Goal: Use online tool/utility: Utilize a website feature to perform a specific function

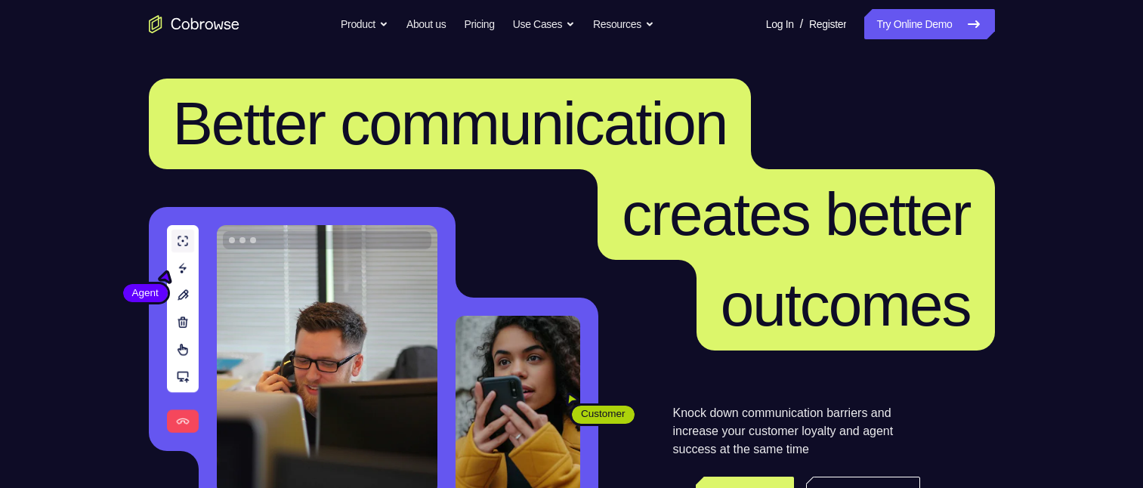
scroll to position [854, 0]
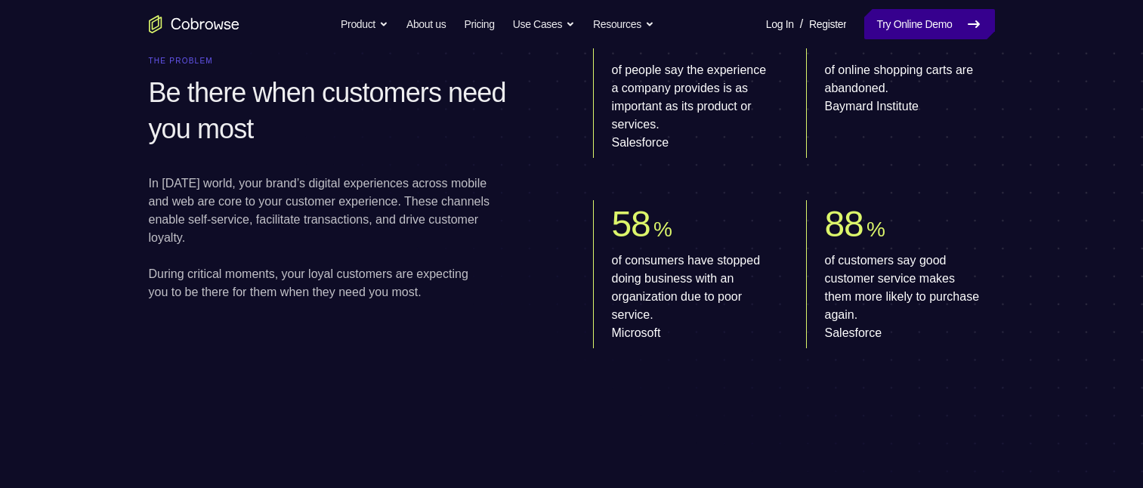
click at [934, 25] on link "Try Online Demo" at bounding box center [929, 24] width 130 height 30
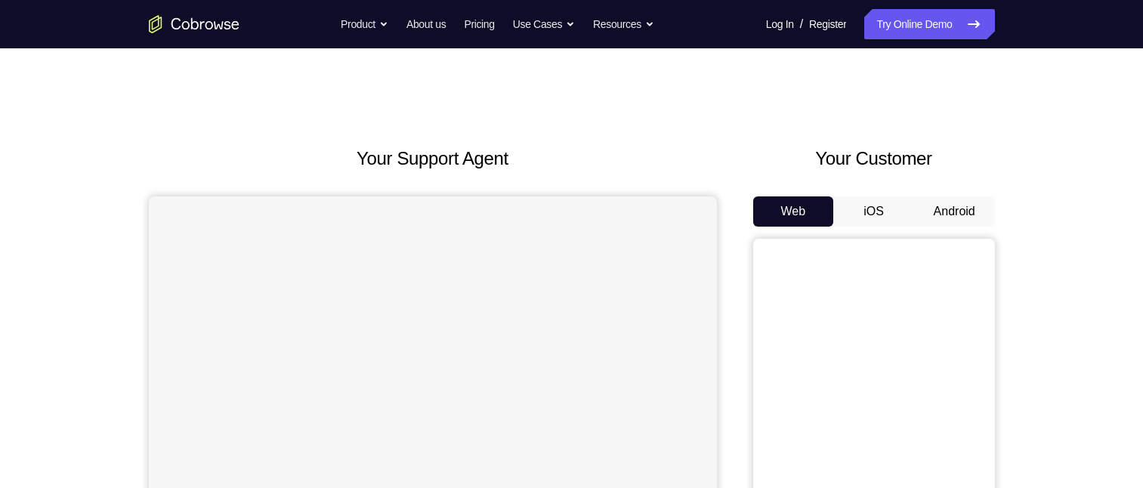
click at [934, 25] on link "Try Online Demo" at bounding box center [929, 24] width 130 height 30
click at [949, 205] on button "Android" at bounding box center [954, 211] width 81 height 30
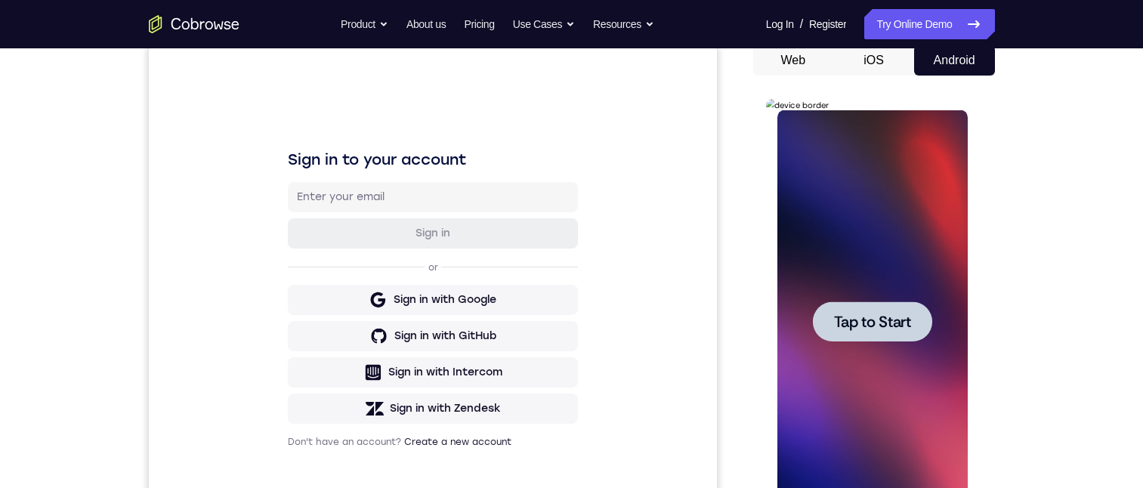
drag, startPoint x: 852, startPoint y: 323, endPoint x: 834, endPoint y: 286, distance: 40.5
click at [834, 283] on div "Tap to Start" at bounding box center [872, 321] width 190 height 423
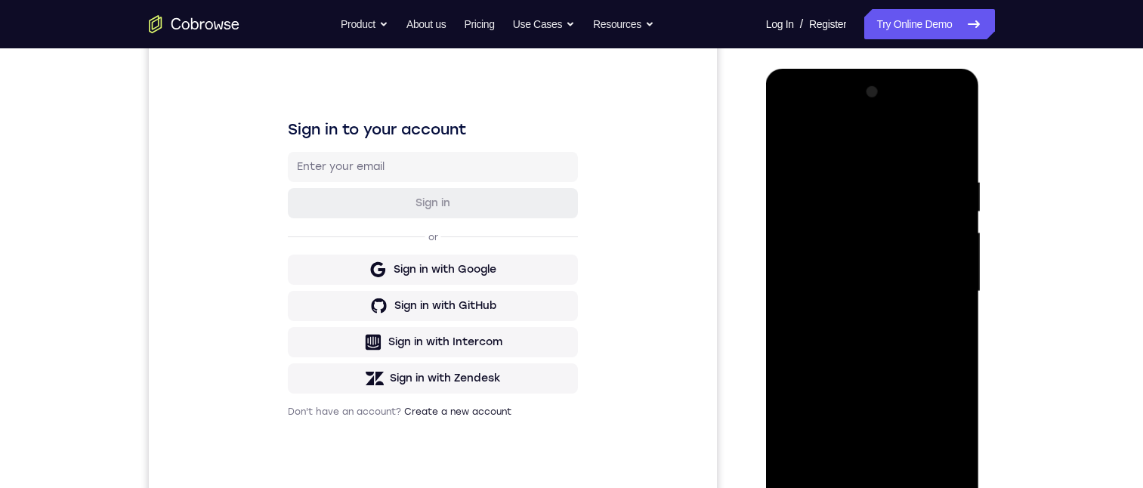
scroll to position [242, 0]
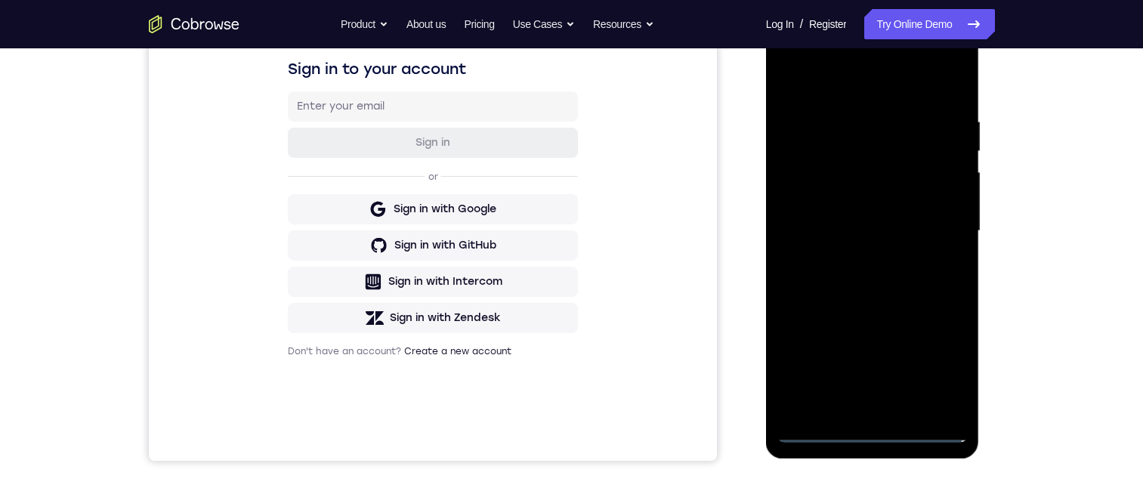
click at [870, 425] on div at bounding box center [872, 231] width 190 height 423
click at [873, 434] on div at bounding box center [872, 231] width 190 height 423
click at [941, 366] on div at bounding box center [872, 231] width 190 height 423
click at [858, 242] on div at bounding box center [872, 231] width 190 height 423
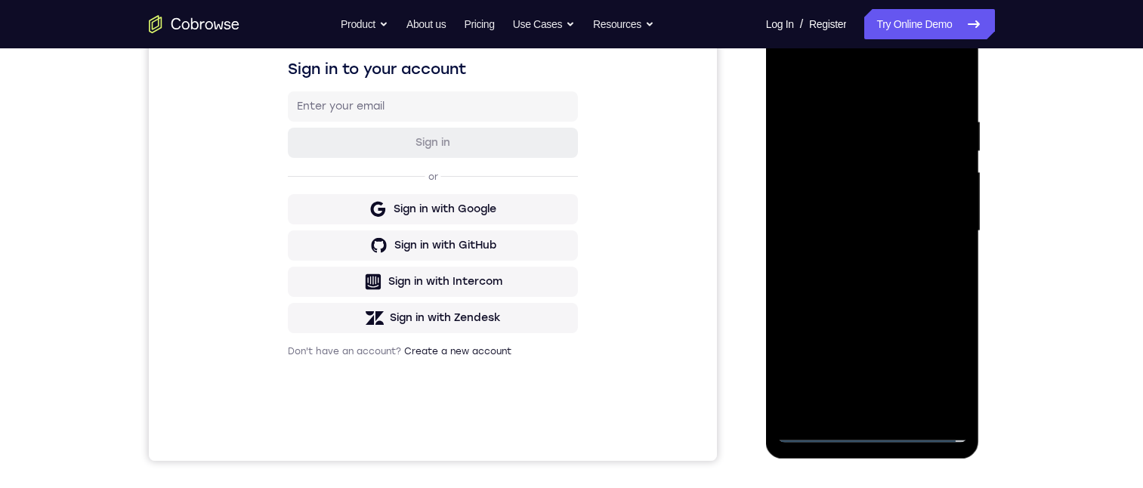
click at [931, 362] on div at bounding box center [872, 231] width 190 height 423
click at [829, 79] on div at bounding box center [872, 231] width 190 height 423
click at [816, 51] on div at bounding box center [872, 231] width 190 height 423
click at [834, 144] on div at bounding box center [872, 231] width 190 height 423
click at [934, 138] on div at bounding box center [872, 231] width 190 height 423
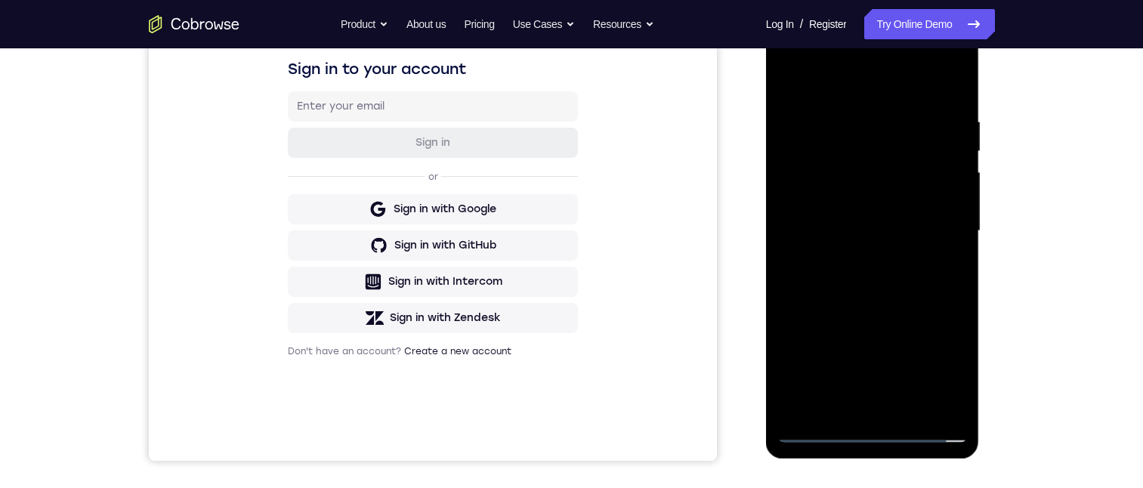
click at [930, 228] on div at bounding box center [872, 231] width 190 height 423
click at [853, 261] on div at bounding box center [872, 231] width 190 height 423
click at [844, 210] on div at bounding box center [872, 231] width 190 height 423
click at [838, 192] on div at bounding box center [872, 231] width 190 height 423
click at [872, 226] on div at bounding box center [872, 231] width 190 height 423
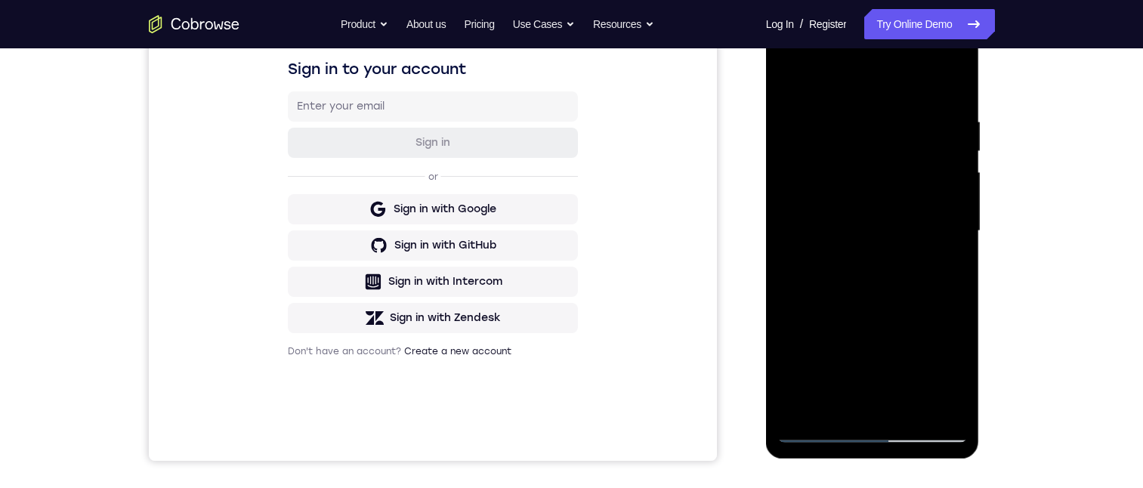
click at [922, 292] on div at bounding box center [872, 231] width 190 height 423
drag, startPoint x: 873, startPoint y: 295, endPoint x: 833, endPoint y: 220, distance: 85.5
click at [827, 225] on div at bounding box center [872, 231] width 190 height 423
click at [878, 208] on div at bounding box center [872, 231] width 190 height 423
click at [953, 168] on div at bounding box center [872, 231] width 190 height 423
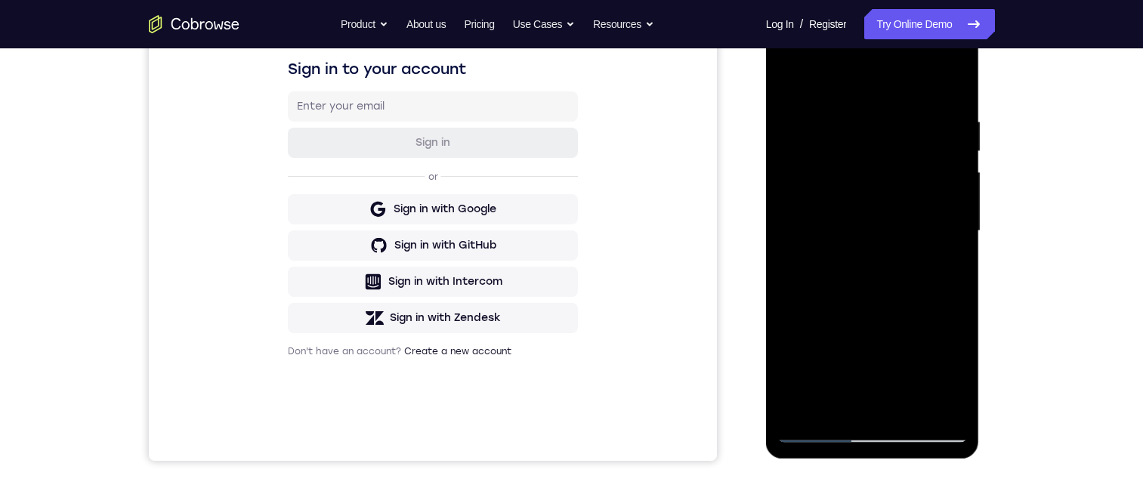
click at [792, 400] on div at bounding box center [872, 231] width 190 height 423
click at [841, 347] on div at bounding box center [872, 231] width 190 height 423
click at [943, 194] on div at bounding box center [872, 231] width 190 height 423
click at [942, 194] on div at bounding box center [872, 231] width 190 height 423
click at [886, 225] on div at bounding box center [872, 231] width 190 height 423
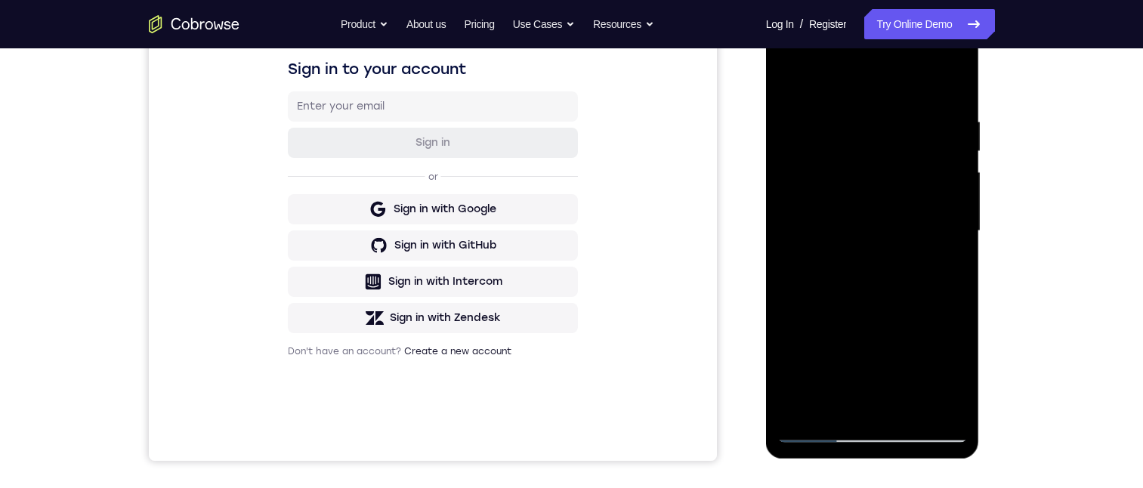
click at [884, 363] on div at bounding box center [872, 231] width 190 height 423
click at [828, 211] on div at bounding box center [872, 231] width 190 height 423
drag, startPoint x: 879, startPoint y: 224, endPoint x: 1770, endPoint y: 78, distance: 902.4
click at [879, 224] on div at bounding box center [872, 231] width 190 height 423
click at [873, 274] on div at bounding box center [872, 231] width 190 height 423
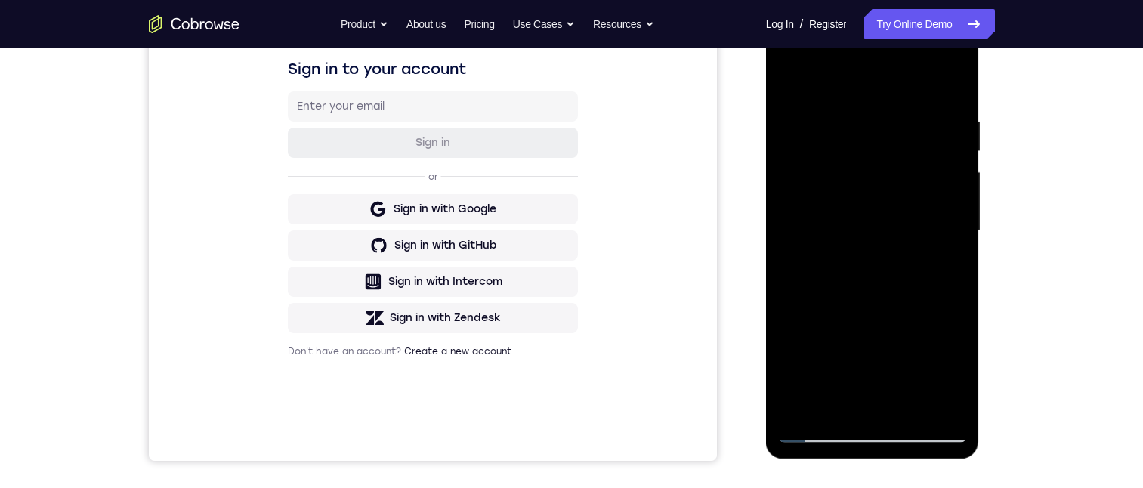
click at [832, 220] on div at bounding box center [872, 231] width 190 height 423
click at [795, 204] on div at bounding box center [872, 231] width 190 height 423
click at [916, 229] on div at bounding box center [872, 231] width 190 height 423
click at [872, 273] on div at bounding box center [872, 231] width 190 height 423
click at [831, 219] on div at bounding box center [872, 231] width 190 height 423
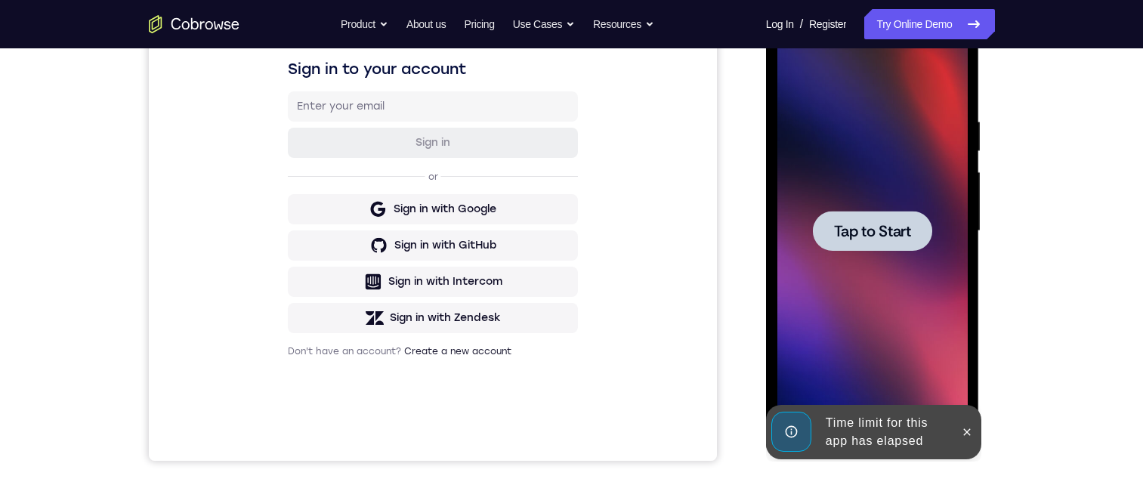
click at [876, 238] on span "Tap to Start" at bounding box center [872, 231] width 77 height 15
click at [876, 238] on div at bounding box center [872, 231] width 190 height 423
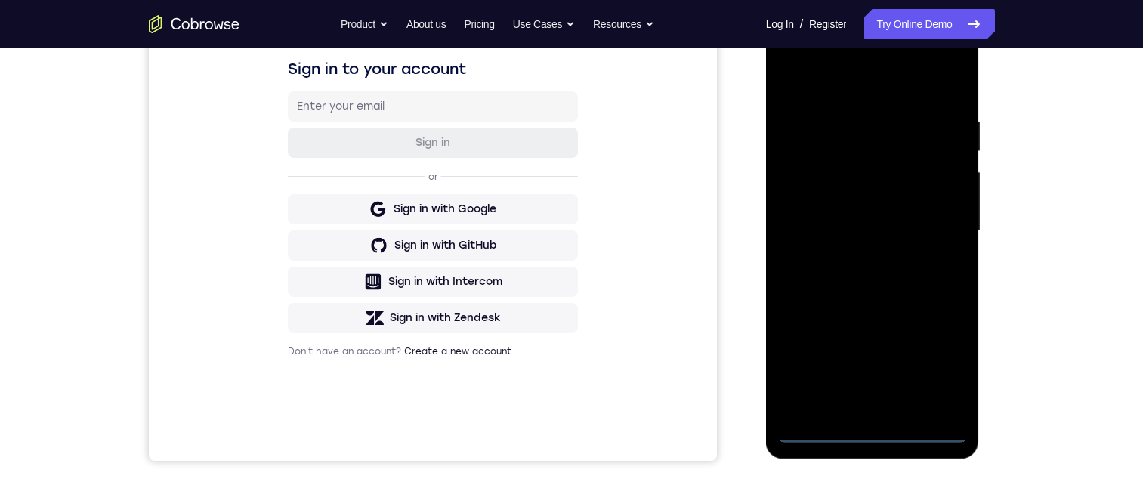
click at [867, 220] on div at bounding box center [872, 231] width 190 height 423
click at [870, 428] on div at bounding box center [872, 231] width 190 height 423
click at [858, 406] on div at bounding box center [872, 231] width 190 height 423
click at [812, 428] on div at bounding box center [872, 231] width 190 height 423
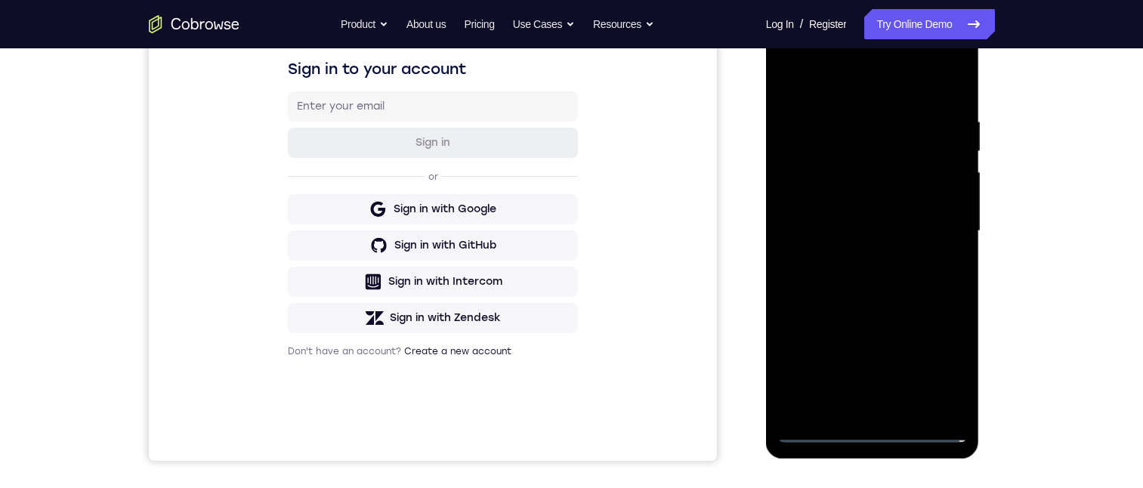
drag, startPoint x: 812, startPoint y: 428, endPoint x: 870, endPoint y: 434, distance: 58.5
click at [870, 434] on div at bounding box center [872, 231] width 190 height 423
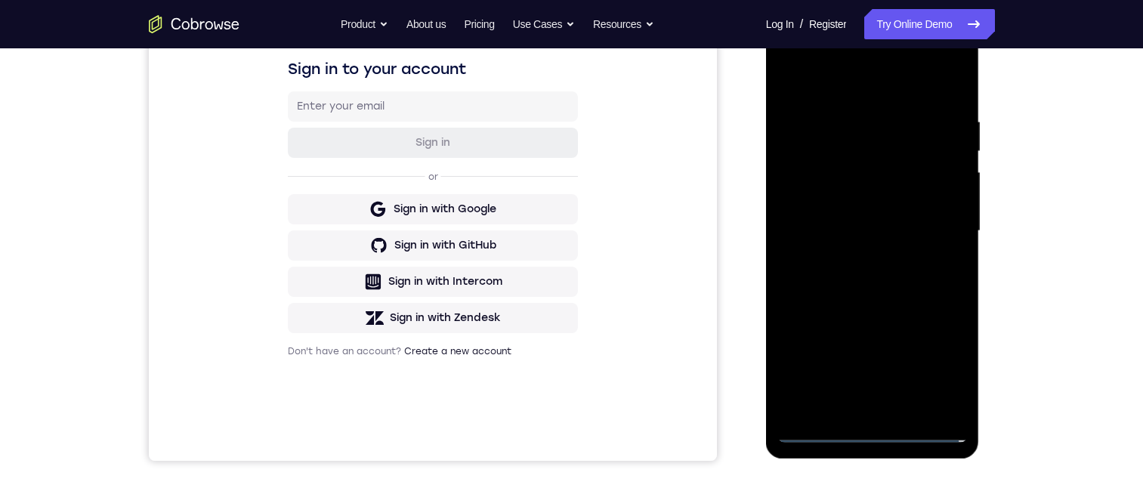
click at [870, 434] on div at bounding box center [872, 231] width 190 height 423
click at [848, 403] on div at bounding box center [872, 231] width 190 height 423
click at [943, 361] on div at bounding box center [872, 231] width 190 height 423
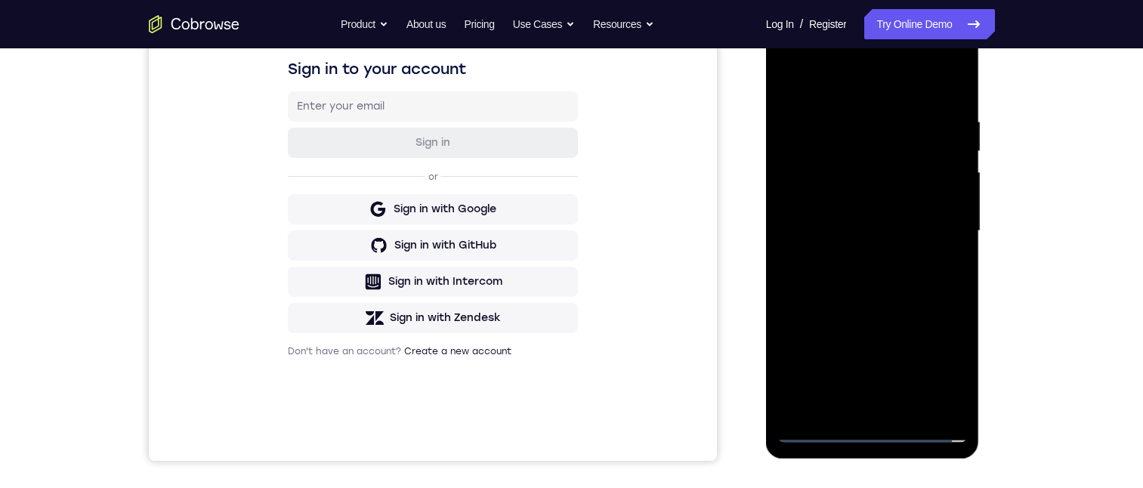
click at [867, 320] on div at bounding box center [872, 231] width 190 height 423
click at [953, 380] on div at bounding box center [872, 231] width 190 height 423
click at [953, 381] on div at bounding box center [872, 231] width 190 height 423
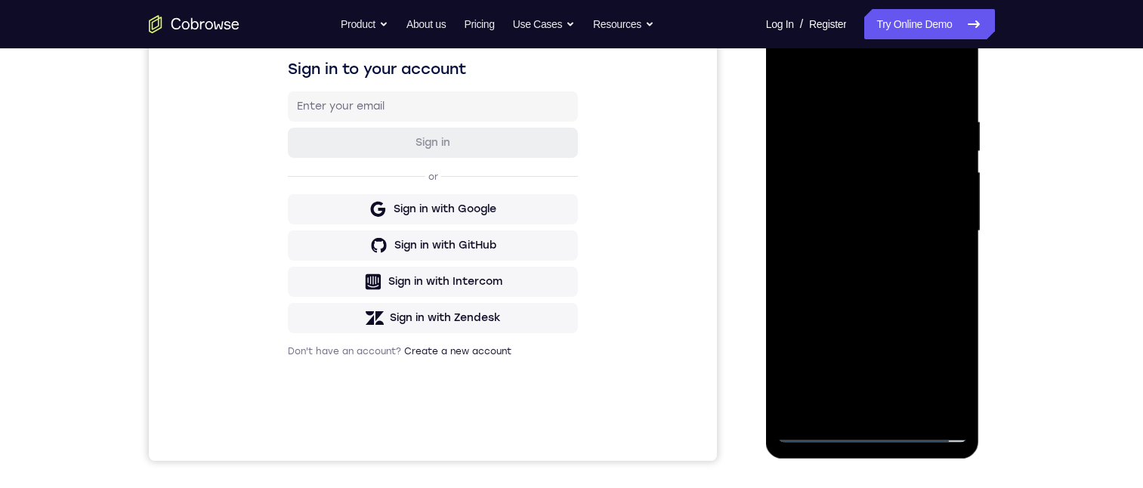
click at [953, 381] on div at bounding box center [872, 231] width 190 height 423
click at [859, 317] on div at bounding box center [872, 231] width 190 height 423
click at [956, 365] on div at bounding box center [872, 231] width 190 height 423
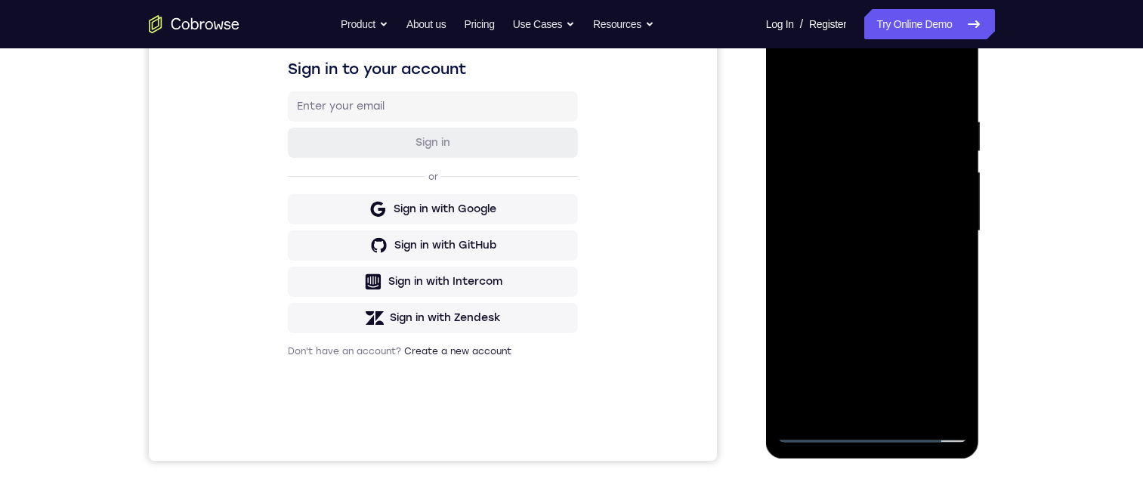
click at [852, 93] on div at bounding box center [872, 231] width 190 height 423
click at [946, 368] on div at bounding box center [872, 231] width 190 height 423
click at [946, 369] on div at bounding box center [872, 231] width 190 height 423
drag, startPoint x: 951, startPoint y: 363, endPoint x: 953, endPoint y: 375, distance: 12.3
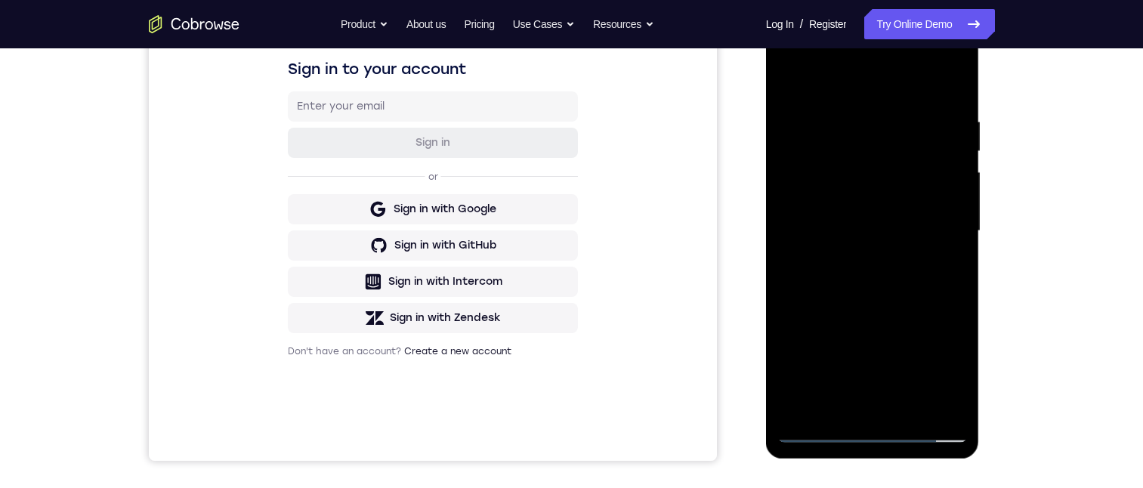
click at [952, 373] on div at bounding box center [872, 231] width 190 height 423
click at [955, 376] on div at bounding box center [872, 231] width 190 height 423
click at [949, 374] on div at bounding box center [872, 231] width 190 height 423
click at [804, 95] on div at bounding box center [872, 231] width 190 height 423
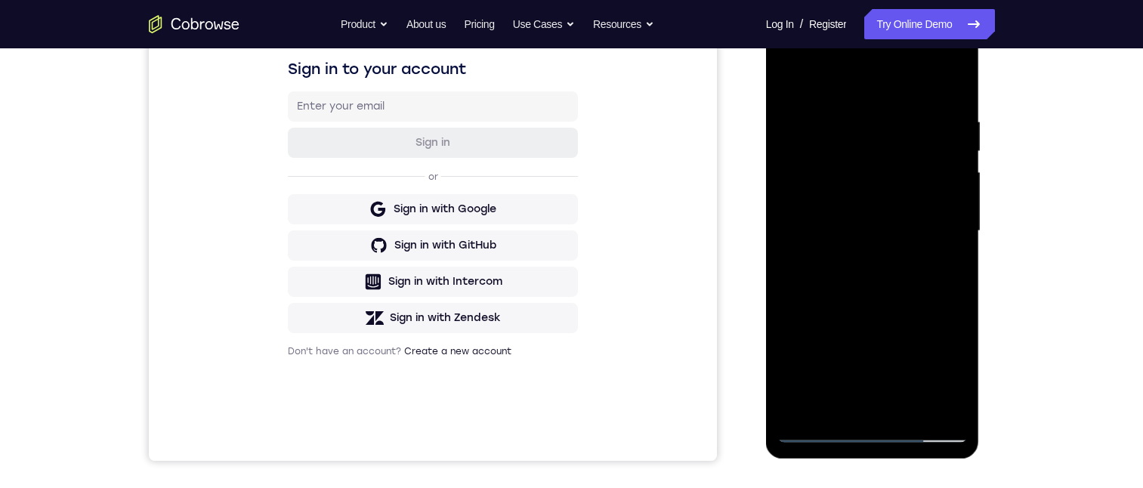
click at [798, 110] on div at bounding box center [872, 231] width 190 height 423
click at [798, 107] on div at bounding box center [872, 231] width 190 height 423
click at [798, 101] on div at bounding box center [872, 231] width 190 height 423
click at [847, 406] on div at bounding box center [872, 231] width 190 height 423
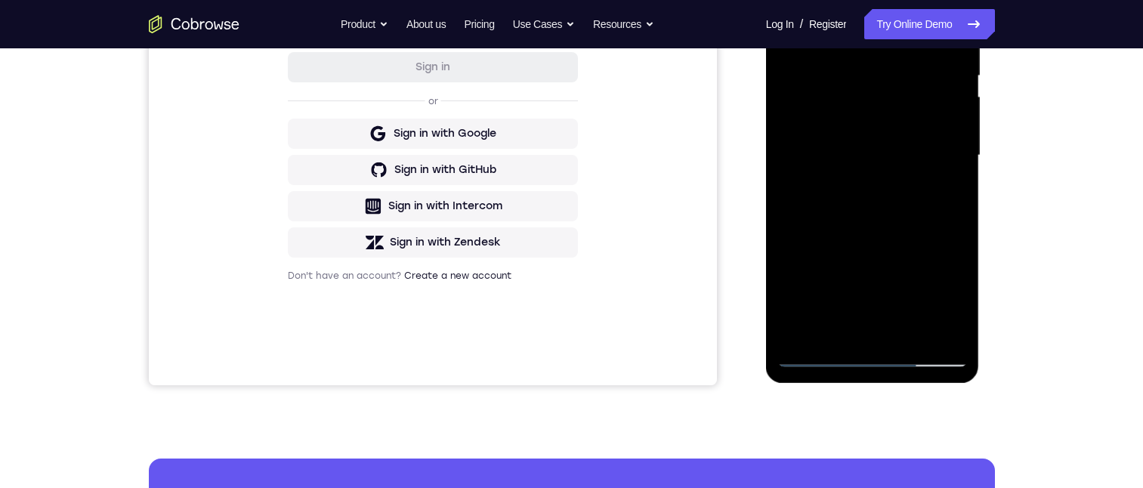
scroll to position [542, 0]
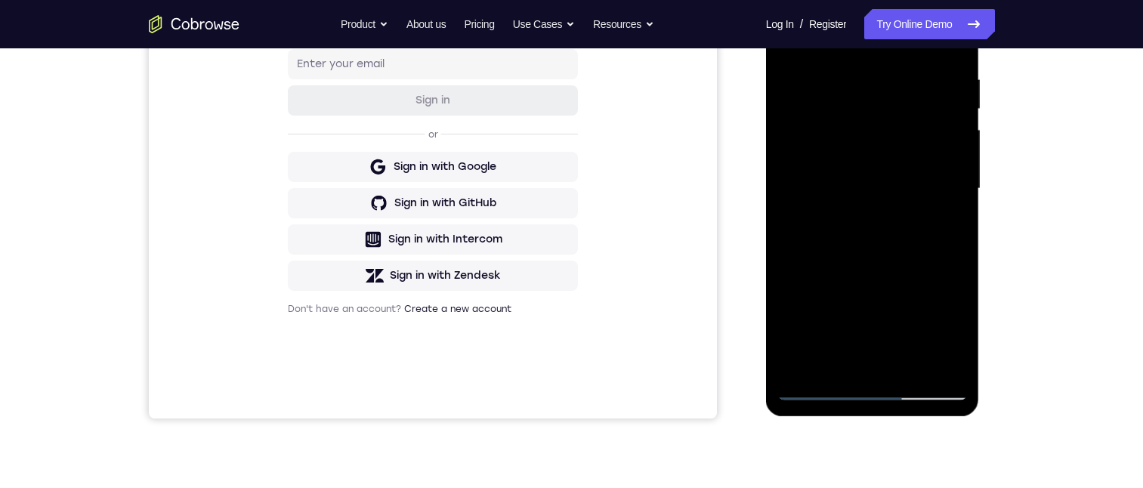
scroll to position [317, 0]
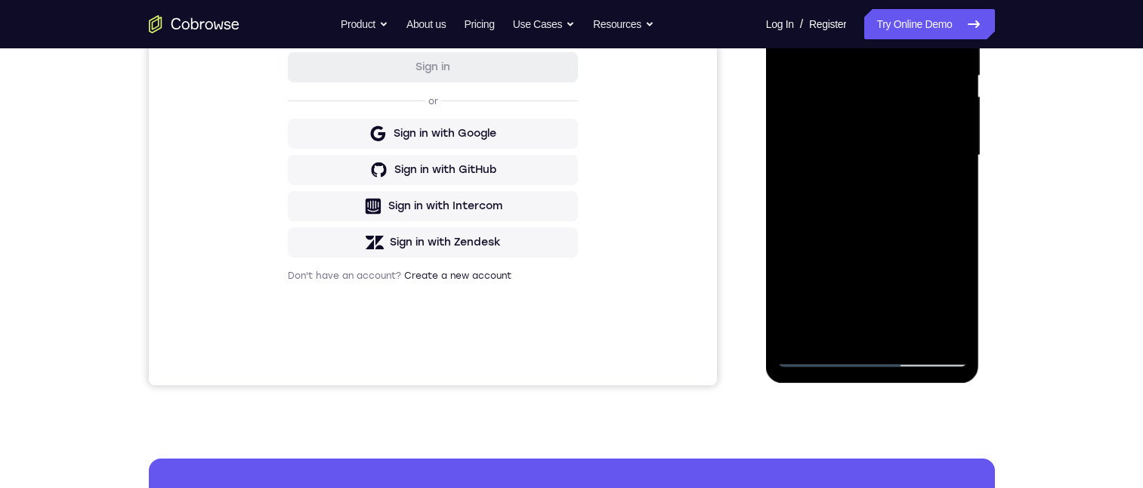
click at [870, 355] on div at bounding box center [872, 155] width 190 height 423
click at [859, 334] on div at bounding box center [872, 155] width 190 height 423
click at [916, 241] on div at bounding box center [872, 155] width 190 height 423
click at [912, 290] on div at bounding box center [872, 155] width 190 height 423
click at [814, 265] on div at bounding box center [872, 155] width 190 height 423
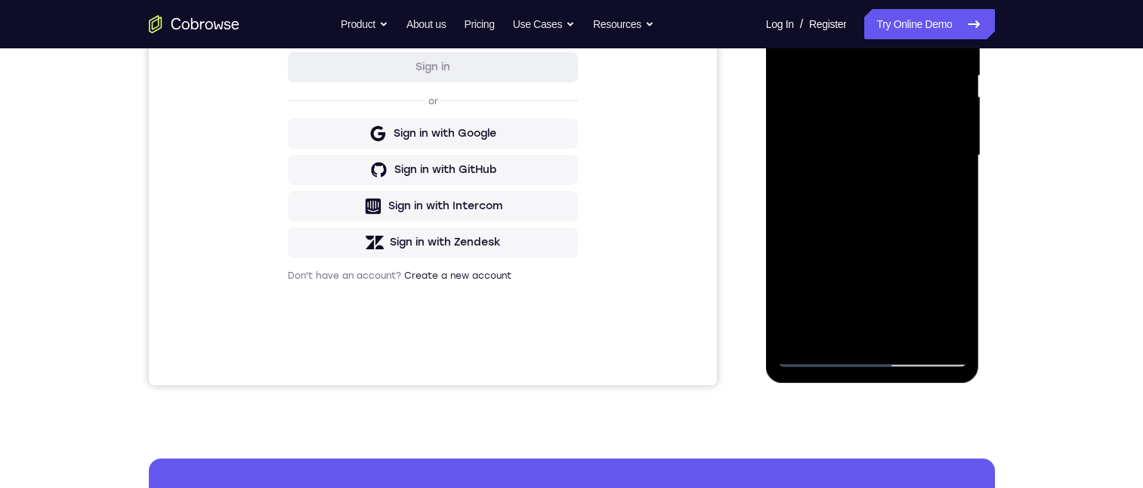
click at [859, 244] on div at bounding box center [872, 155] width 190 height 423
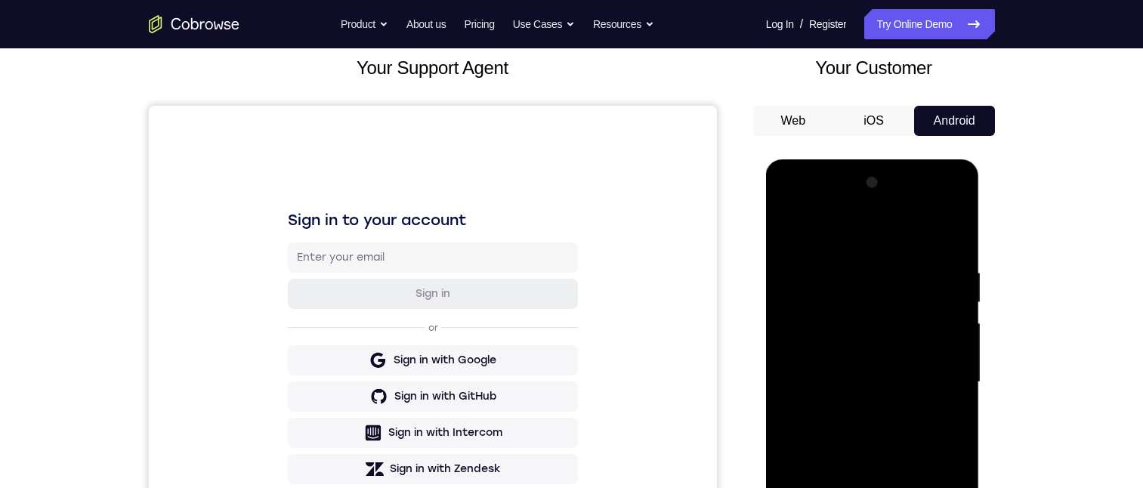
click at [791, 487] on div at bounding box center [872, 382] width 190 height 423
click at [943, 212] on div at bounding box center [872, 382] width 190 height 423
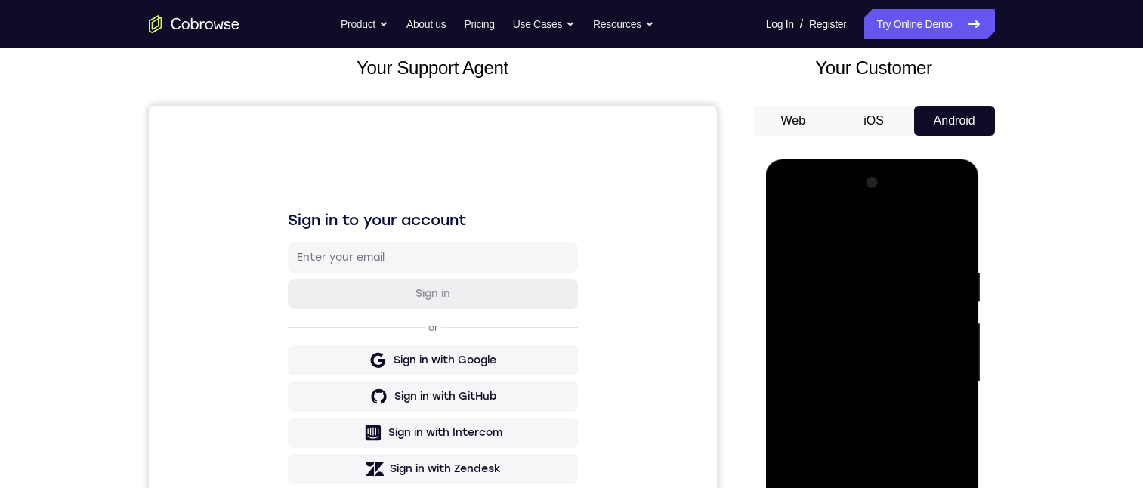
scroll to position [242, 0]
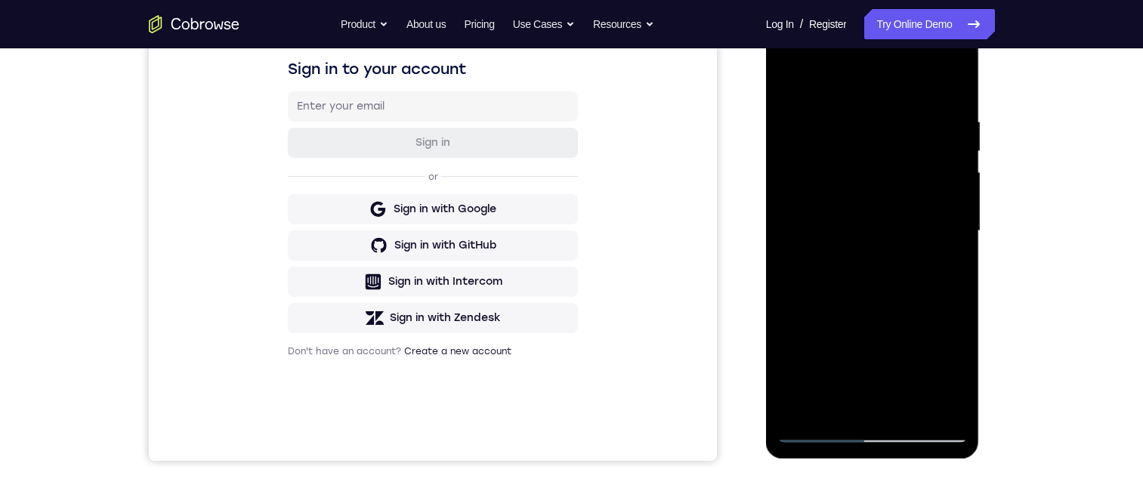
click at [958, 371] on div at bounding box center [872, 231] width 190 height 423
click at [868, 425] on div at bounding box center [872, 231] width 190 height 423
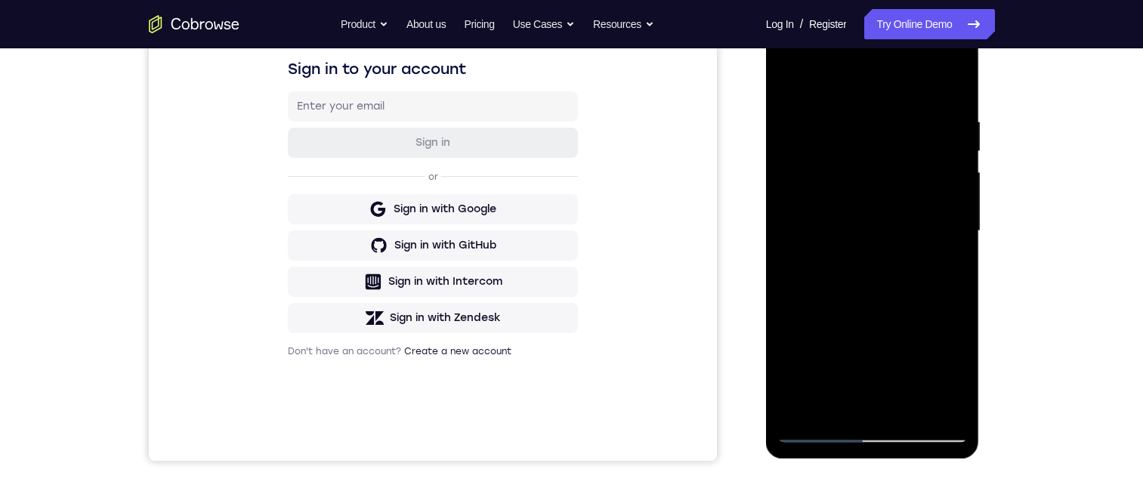
click at [868, 425] on div at bounding box center [872, 231] width 190 height 423
drag, startPoint x: 1104, startPoint y: 383, endPoint x: 916, endPoint y: 486, distance: 214.3
click at [1097, 397] on div "Your Support Agent Your Customer Web iOS Android Next Steps We’d be happy to gi…" at bounding box center [571, 305] width 1143 height 996
click at [864, 425] on div at bounding box center [872, 231] width 190 height 423
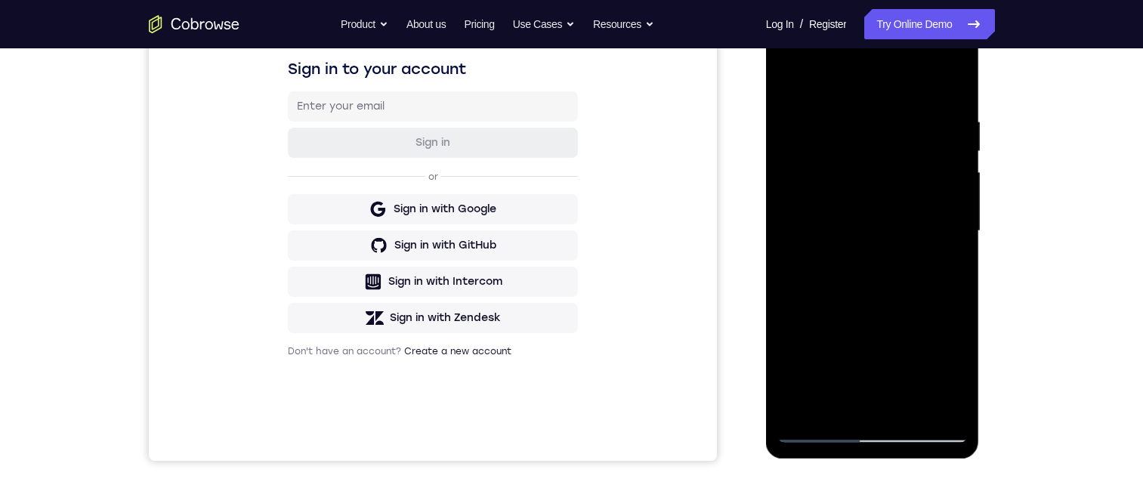
click at [872, 430] on div at bounding box center [872, 231] width 190 height 423
drag, startPoint x: 872, startPoint y: 430, endPoint x: 814, endPoint y: 454, distance: 62.3
click at [868, 434] on div at bounding box center [872, 231] width 190 height 423
drag, startPoint x: 818, startPoint y: 425, endPoint x: 829, endPoint y: 425, distance: 11.4
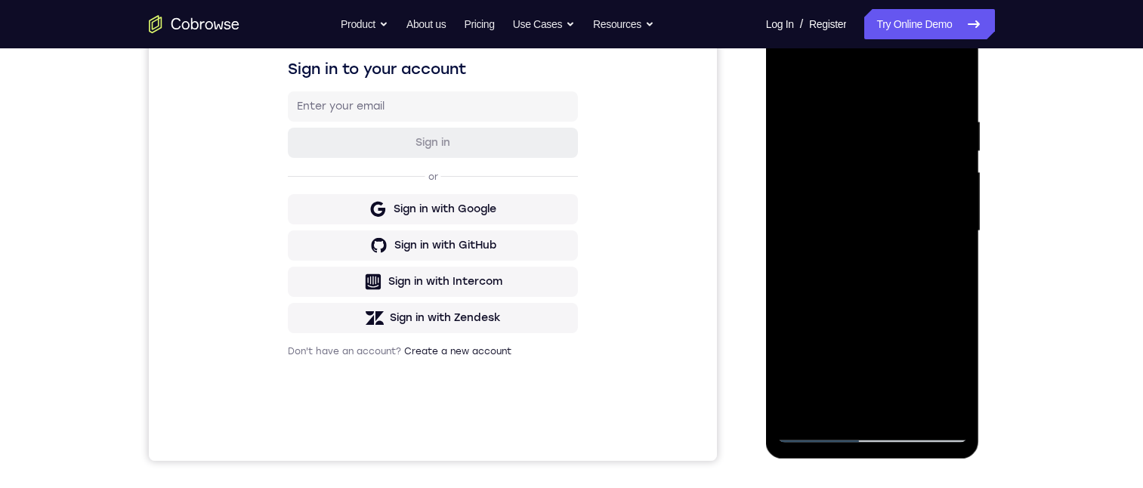
click at [817, 425] on div at bounding box center [872, 231] width 190 height 423
click at [892, 409] on div at bounding box center [872, 231] width 190 height 423
click at [869, 425] on div at bounding box center [872, 231] width 190 height 423
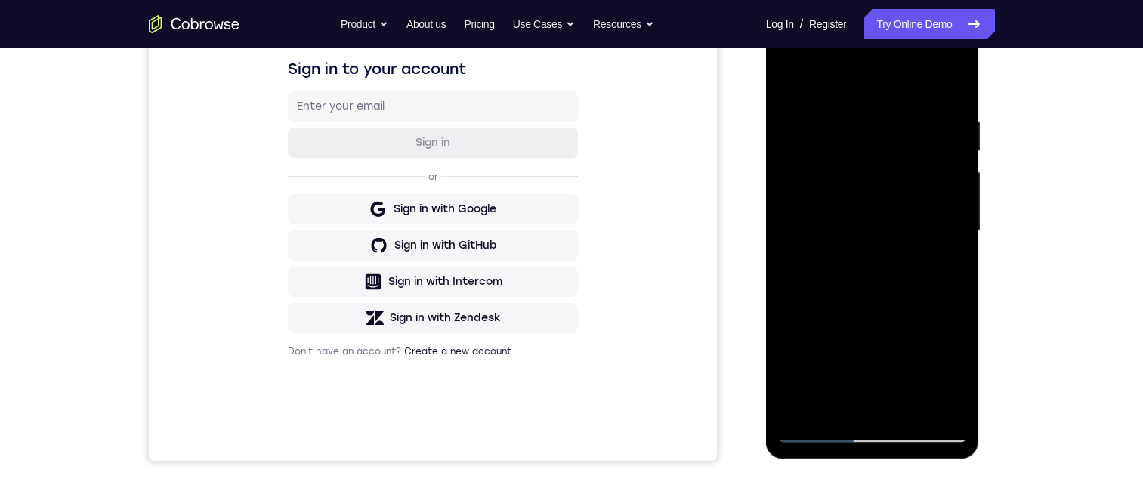
click at [868, 431] on div at bounding box center [872, 231] width 190 height 423
click at [868, 433] on div at bounding box center [872, 231] width 190 height 423
click at [869, 429] on div at bounding box center [872, 231] width 190 height 423
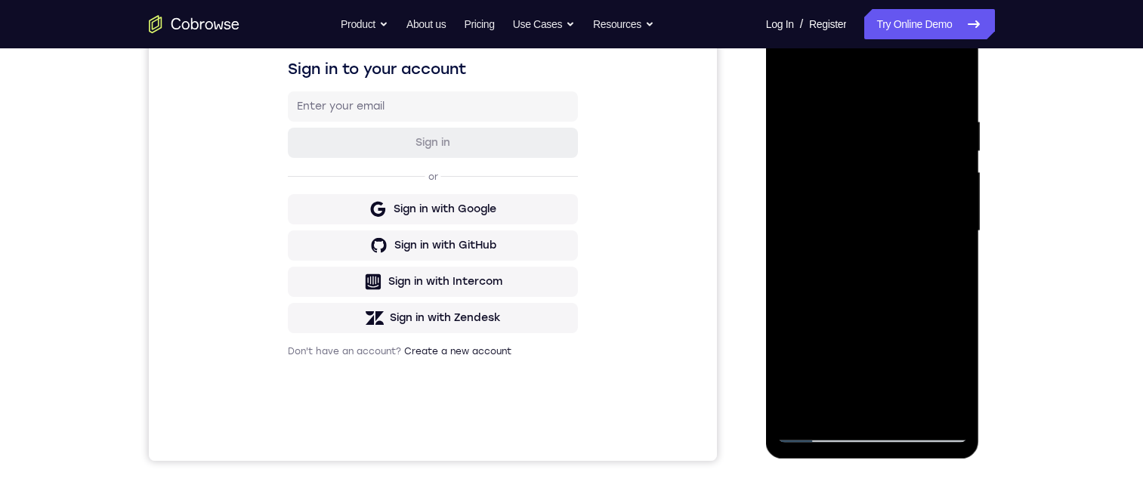
click at [940, 360] on div at bounding box center [872, 231] width 190 height 423
click at [848, 82] on div at bounding box center [872, 231] width 190 height 423
click at [949, 224] on div at bounding box center [872, 231] width 190 height 423
click at [873, 258] on div at bounding box center [872, 231] width 190 height 423
click at [804, 150] on div at bounding box center [872, 231] width 190 height 423
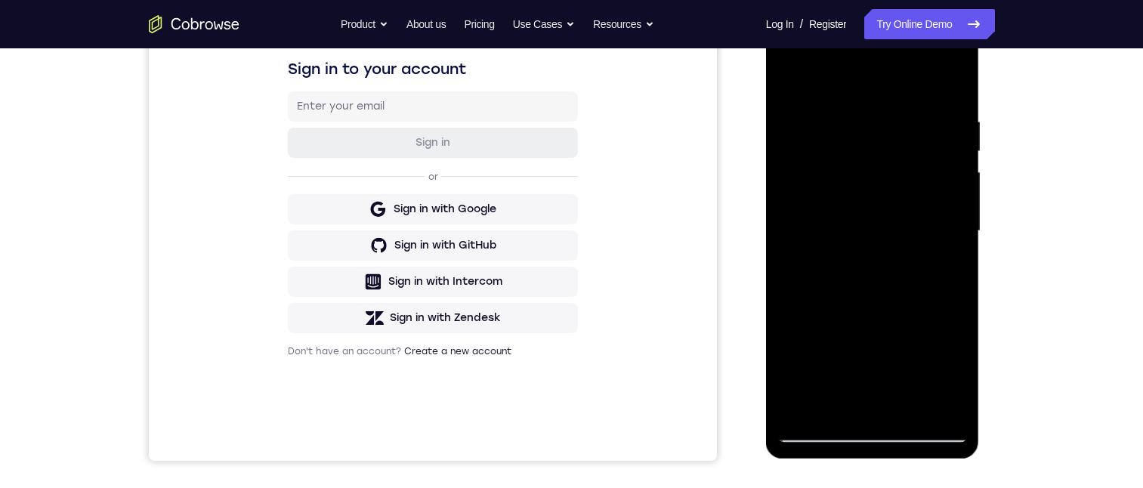
click at [845, 173] on div at bounding box center [872, 231] width 190 height 423
click at [855, 181] on div at bounding box center [872, 231] width 190 height 423
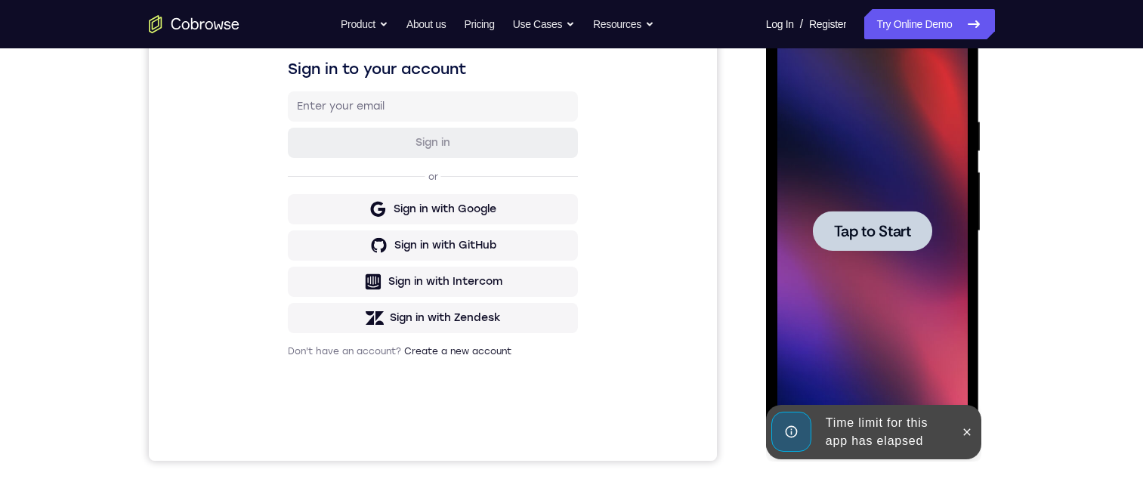
click at [879, 233] on span "Tap to Start" at bounding box center [872, 231] width 77 height 15
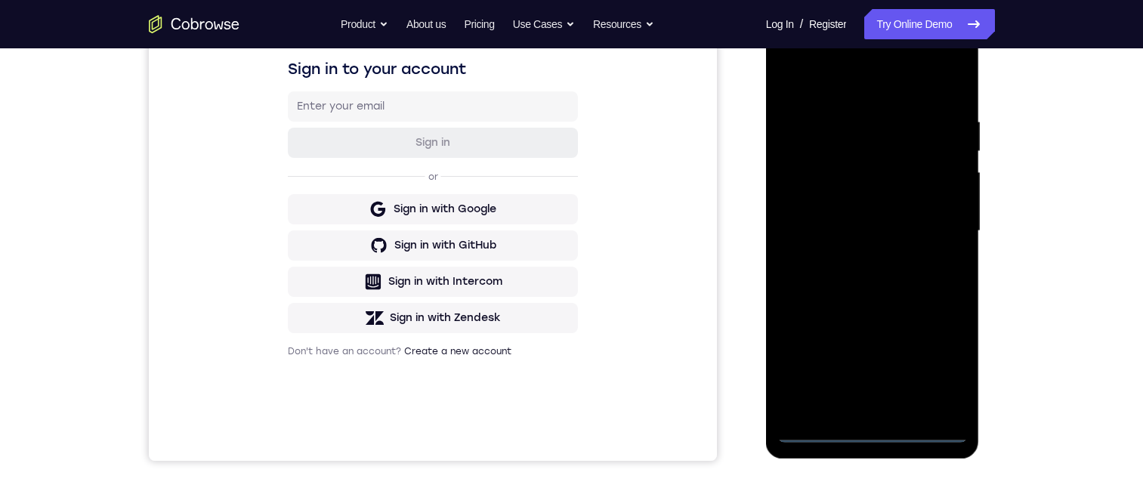
click at [873, 431] on div at bounding box center [872, 231] width 190 height 423
click at [946, 359] on div at bounding box center [872, 231] width 190 height 423
click at [841, 85] on div at bounding box center [872, 231] width 190 height 423
click at [851, 81] on div at bounding box center [872, 231] width 190 height 423
click at [936, 221] on div at bounding box center [872, 231] width 190 height 423
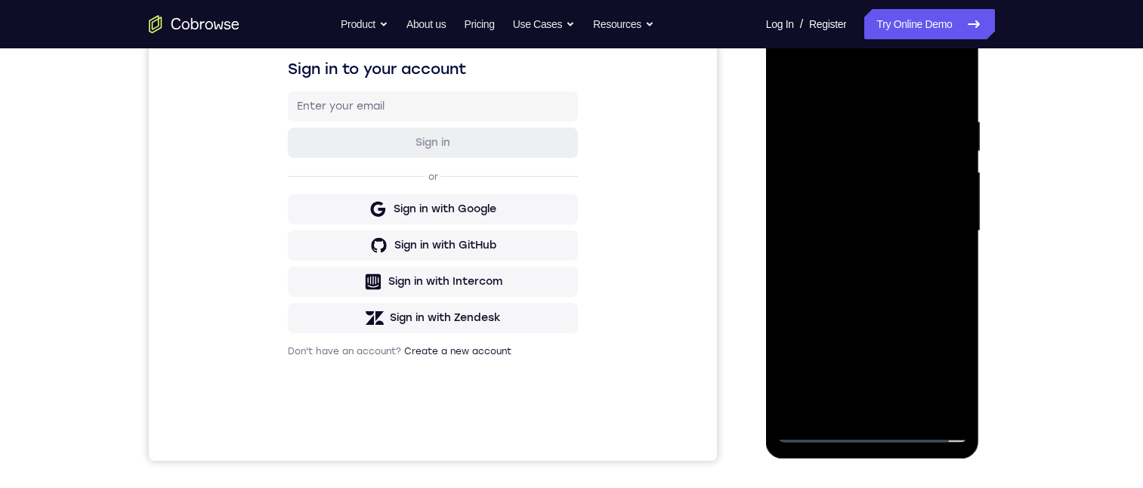
click at [863, 251] on div at bounding box center [872, 231] width 190 height 423
click at [829, 211] on div at bounding box center [872, 231] width 190 height 423
click at [828, 201] on div at bounding box center [872, 231] width 190 height 423
click at [949, 199] on div at bounding box center [872, 231] width 190 height 423
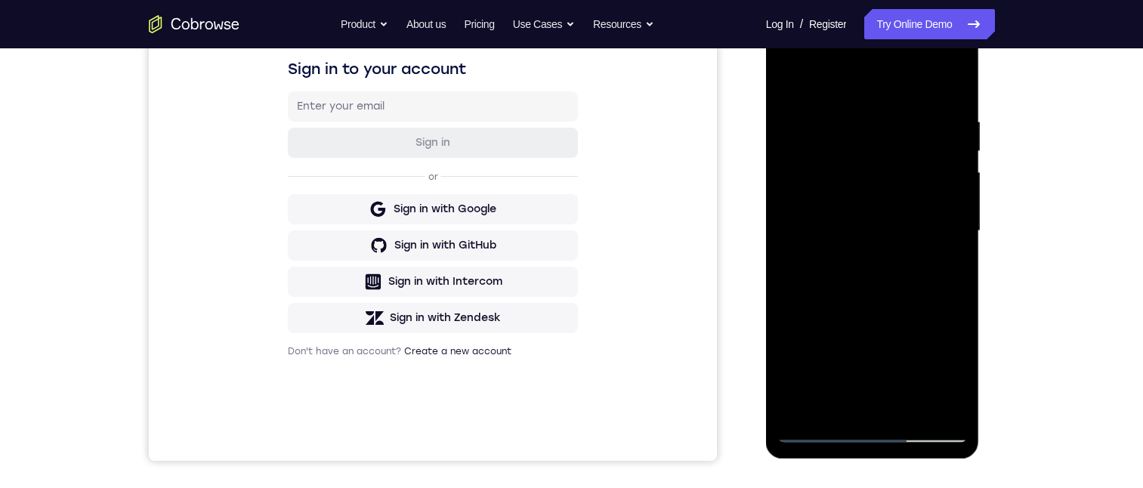
click at [898, 226] on div at bounding box center [872, 231] width 190 height 423
click at [876, 286] on div at bounding box center [872, 231] width 190 height 423
click at [878, 288] on div at bounding box center [872, 231] width 190 height 423
drag, startPoint x: 878, startPoint y: 288, endPoint x: 811, endPoint y: 280, distance: 66.9
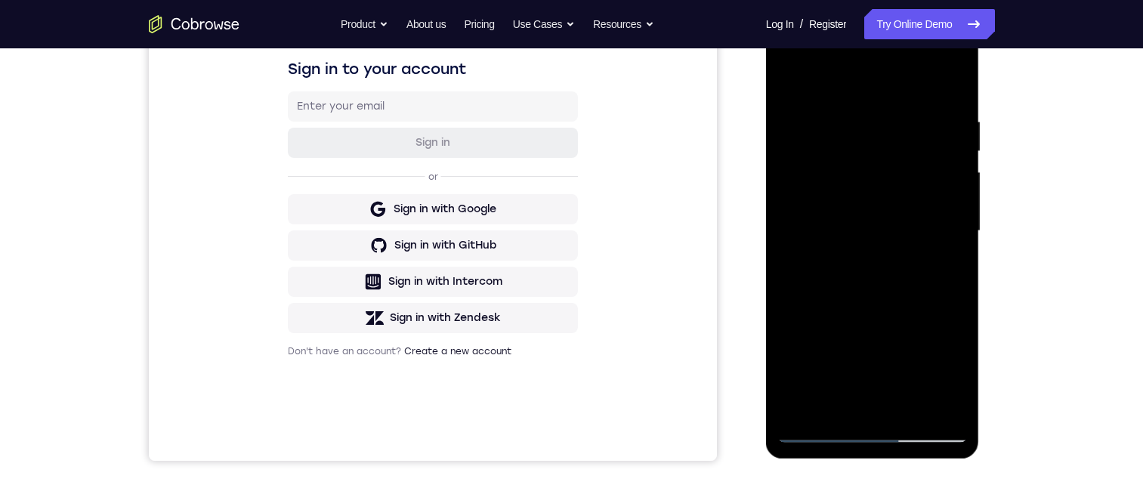
click at [875, 289] on div at bounding box center [872, 231] width 190 height 423
click at [803, 261] on div at bounding box center [872, 231] width 190 height 423
click at [843, 228] on div at bounding box center [872, 231] width 190 height 423
drag, startPoint x: 842, startPoint y: 228, endPoint x: 837, endPoint y: 236, distance: 9.2
click at [841, 228] on div at bounding box center [872, 231] width 190 height 423
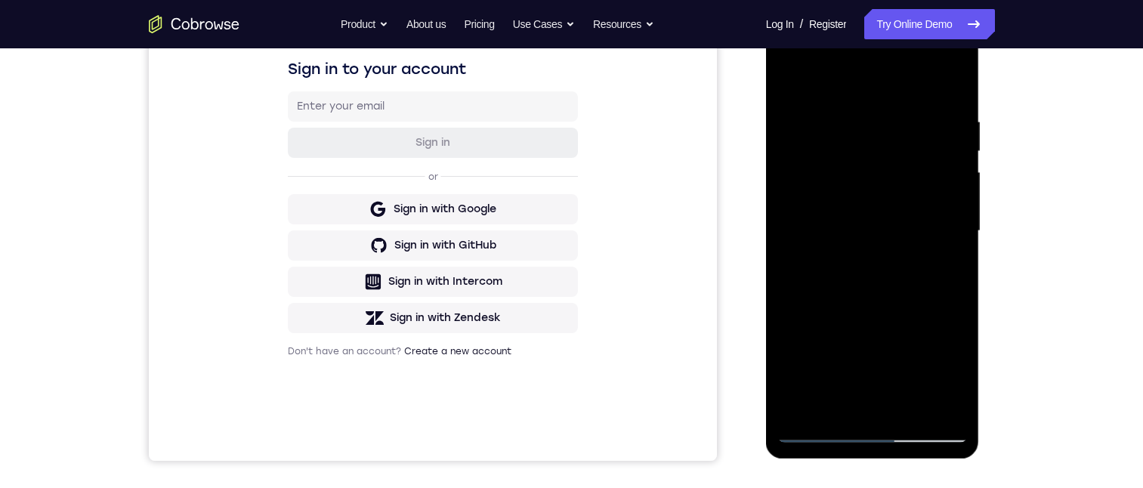
click at [837, 235] on div at bounding box center [872, 231] width 190 height 423
click at [834, 262] on div at bounding box center [872, 231] width 190 height 423
click at [773, 205] on div at bounding box center [873, 233] width 214 height 450
click at [810, 193] on div at bounding box center [872, 231] width 190 height 423
click at [855, 286] on div at bounding box center [872, 231] width 190 height 423
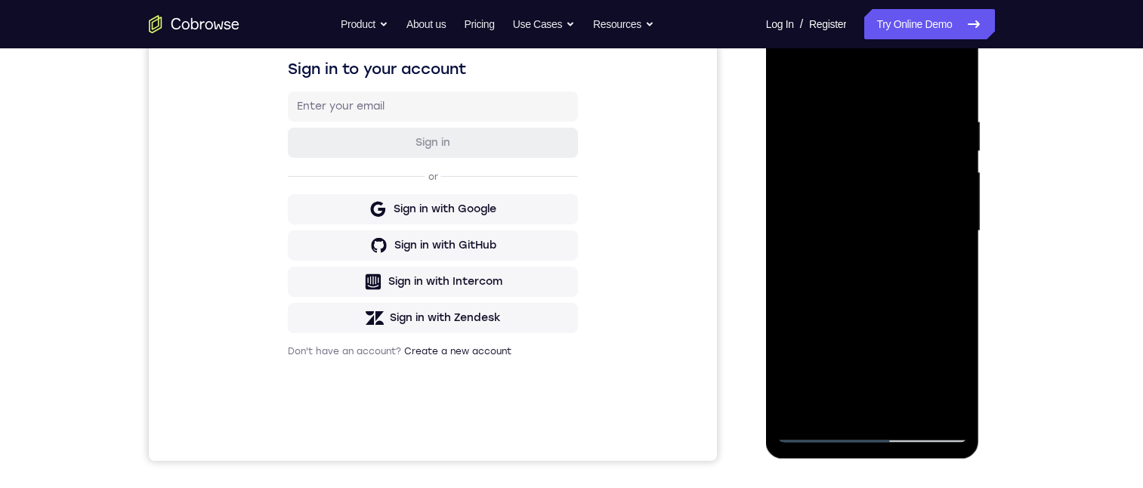
click at [852, 298] on div at bounding box center [872, 231] width 190 height 423
click at [879, 400] on div at bounding box center [872, 231] width 190 height 423
click at [884, 265] on div at bounding box center [872, 231] width 190 height 423
click at [884, 263] on div at bounding box center [872, 231] width 190 height 423
click at [881, 262] on div at bounding box center [872, 231] width 190 height 423
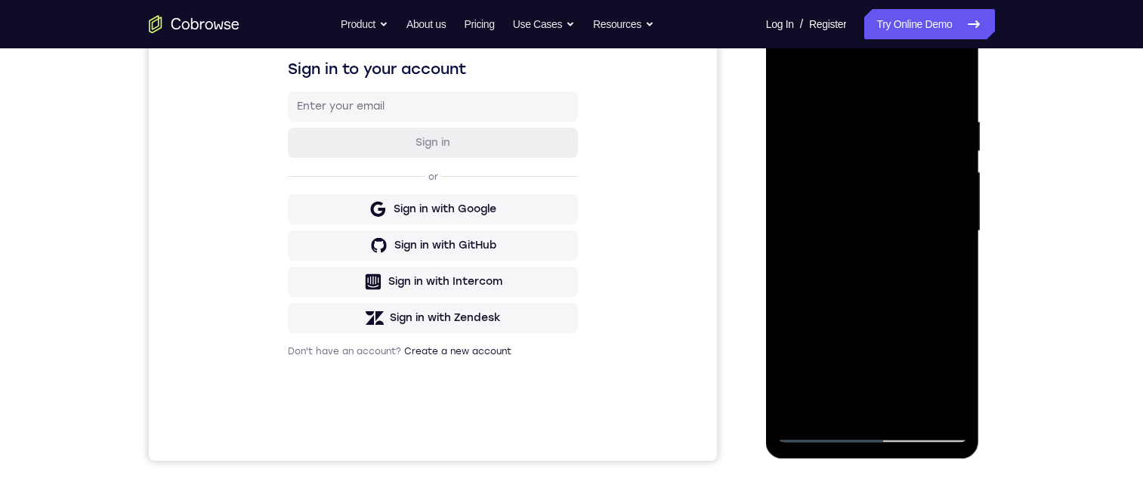
click at [799, 232] on div at bounding box center [872, 231] width 190 height 423
click at [879, 286] on div at bounding box center [872, 231] width 190 height 423
drag, startPoint x: 888, startPoint y: 208, endPoint x: 863, endPoint y: 184, distance: 35.8
click at [888, 203] on div at bounding box center [872, 231] width 190 height 423
click at [774, 63] on div at bounding box center [873, 233] width 214 height 450
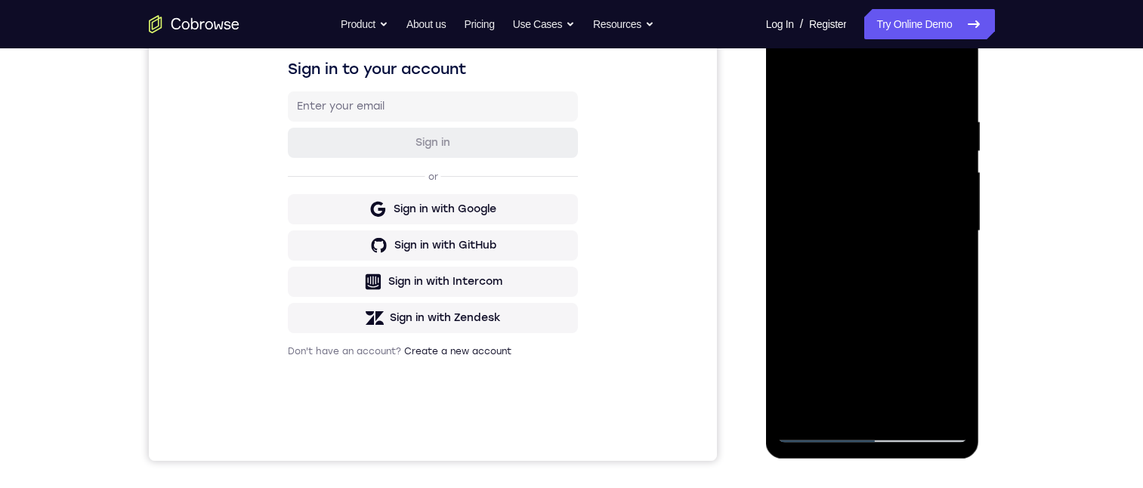
click at [848, 306] on div at bounding box center [872, 231] width 190 height 423
drag, startPoint x: 848, startPoint y: 304, endPoint x: 894, endPoint y: 298, distance: 45.7
click at [848, 306] on div at bounding box center [872, 231] width 190 height 423
click at [1029, 193] on div "Your Support Agent Your Customer Web iOS Android Next Steps We’d be happy to gi…" at bounding box center [571, 305] width 967 height 996
click at [861, 327] on div at bounding box center [872, 231] width 190 height 423
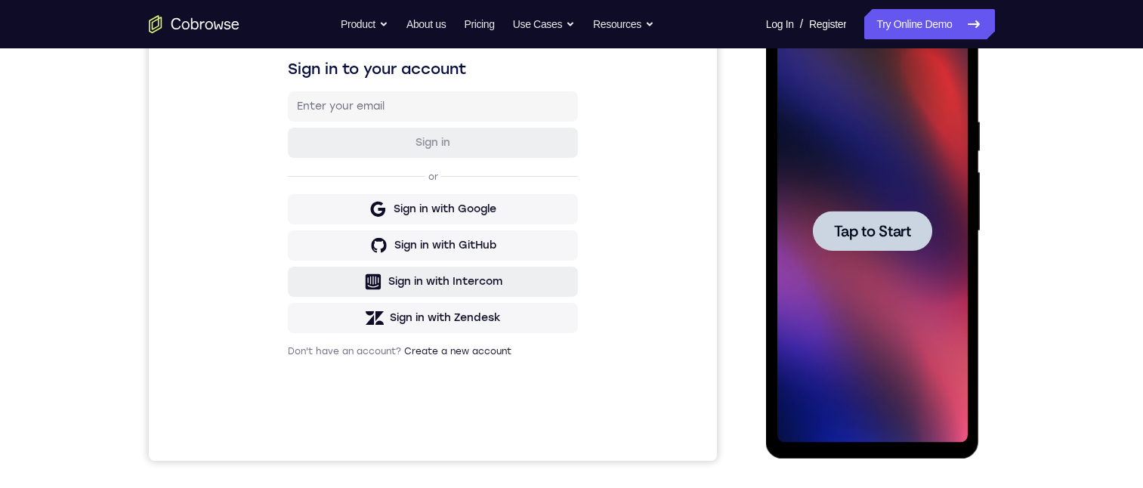
drag, startPoint x: 364, startPoint y: 285, endPoint x: 367, endPoint y: 269, distance: 16.1
